Goal: Find contact information: Find contact information

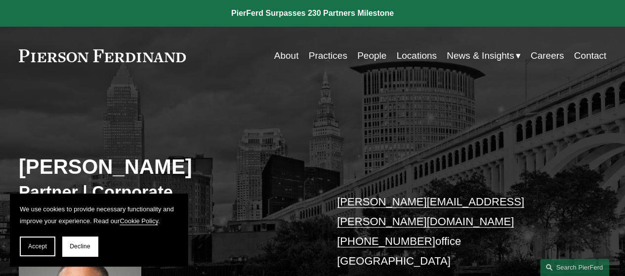
click at [354, 235] on link "[PHONE_NUMBER]" at bounding box center [386, 241] width 98 height 12
click at [34, 240] on button "Accept" at bounding box center [38, 247] width 36 height 20
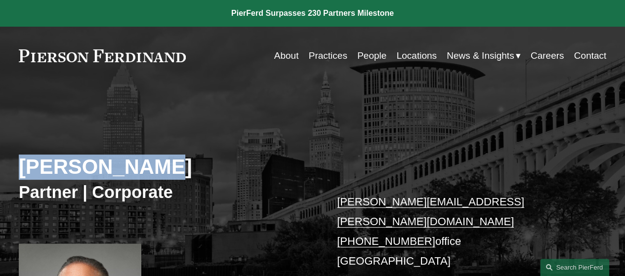
drag, startPoint x: 22, startPoint y: 167, endPoint x: 143, endPoint y: 167, distance: 121.1
click at [143, 167] on h2 "[PERSON_NAME]" at bounding box center [166, 167] width 294 height 25
copy h2 "[PERSON_NAME]"
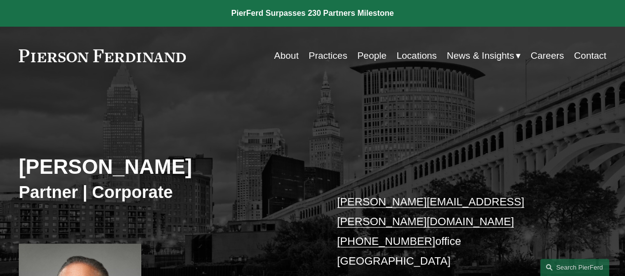
drag, startPoint x: 194, startPoint y: 56, endPoint x: 83, endPoint y: 58, distance: 111.2
click at [101, 57] on div "About Practices People Locations News & Insights News" at bounding box center [312, 55] width 587 height 19
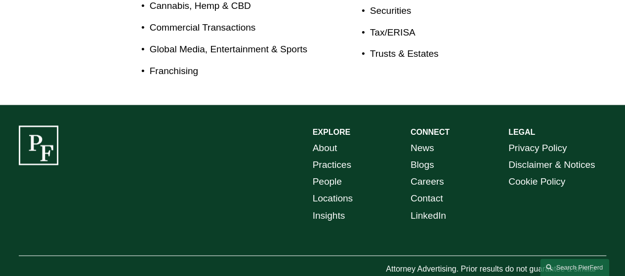
scroll to position [639, 0]
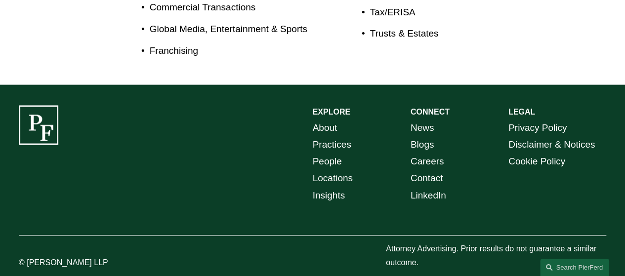
drag, startPoint x: 113, startPoint y: 248, endPoint x: 28, endPoint y: 249, distance: 85.0
click at [28, 256] on p "© [PERSON_NAME] LLP" at bounding box center [80, 263] width 123 height 14
copy p "[PERSON_NAME] LLP"
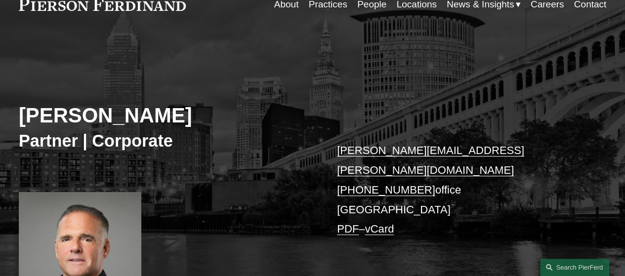
scroll to position [0, 0]
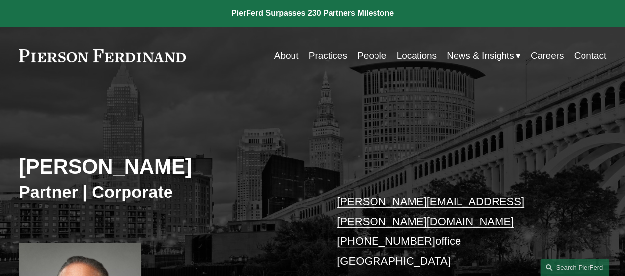
click at [409, 56] on link "Locations" at bounding box center [416, 55] width 40 height 19
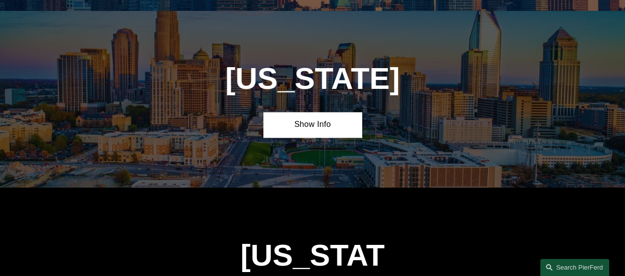
scroll to position [2420, 0]
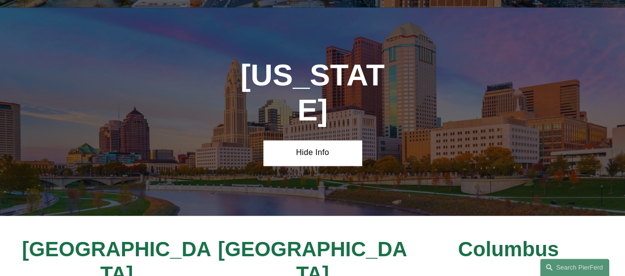
scroll to position [2660, 0]
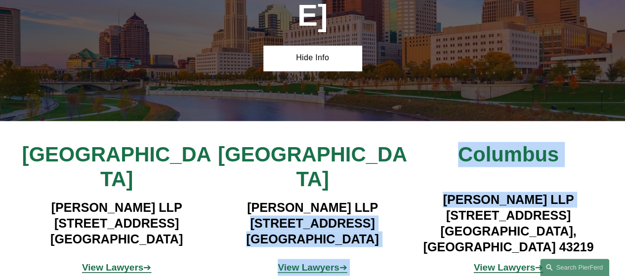
drag, startPoint x: 220, startPoint y: 127, endPoint x: 413, endPoint y: 125, distance: 192.7
click at [413, 142] on div "Cincinnati Pierson Ferdinand LLP 1435 Vine Street Cincinnati, OH 45202 View Law…" at bounding box center [312, 211] width 625 height 138
click at [397, 200] on h4 "Pierson Ferdinand LLP 1468 West 9th Street, Suite 100 Cleveland, OH 44101" at bounding box center [312, 223] width 196 height 47
drag, startPoint x: 222, startPoint y: 127, endPoint x: 412, endPoint y: 123, distance: 189.3
click at [412, 142] on div "Cincinnati Pierson Ferdinand LLP 1435 Vine Street Cincinnati, OH 45202 View Law…" at bounding box center [312, 211] width 625 height 138
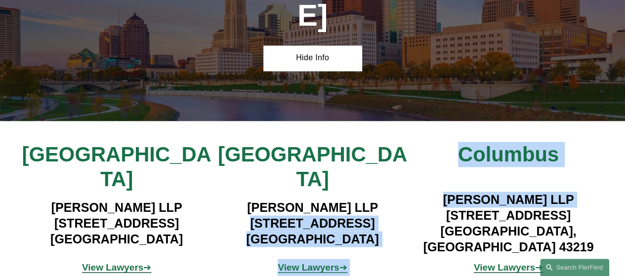
drag, startPoint x: 396, startPoint y: 125, endPoint x: 374, endPoint y: 128, distance: 22.4
click at [374, 200] on h4 "Pierson Ferdinand LLP 1468 West 9th Street, Suite 100 Cleveland, OH 44101" at bounding box center [312, 223] width 196 height 47
click at [407, 200] on h4 "Pierson Ferdinand LLP 1468 West 9th Street, Suite 100 Cleveland, OH 44101" at bounding box center [312, 223] width 196 height 47
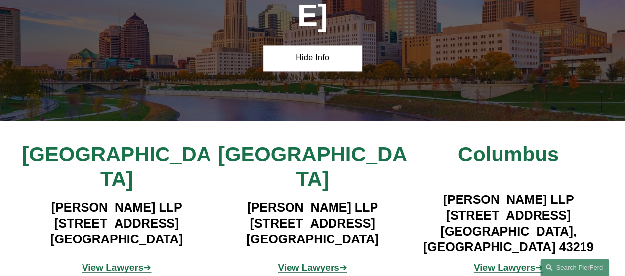
drag, startPoint x: 407, startPoint y: 128, endPoint x: 224, endPoint y: 124, distance: 182.9
click at [224, 200] on h4 "Pierson Ferdinand LLP 1468 West 9th Street, Suite 100 Cleveland, OH 44101" at bounding box center [312, 223] width 196 height 47
copy h4 "1468 West 9th Street, Suite 100"
